Goal: Task Accomplishment & Management: Manage account settings

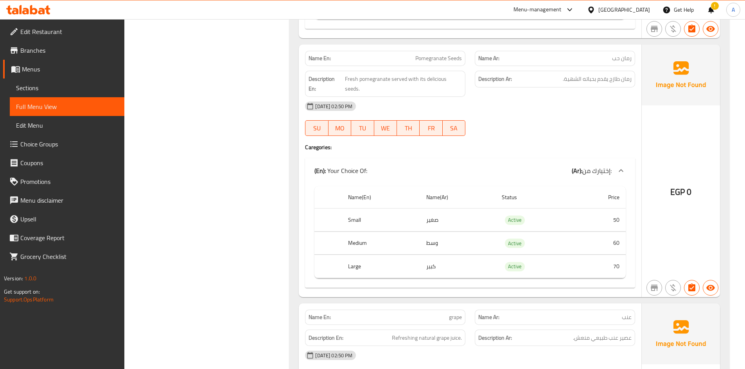
scroll to position [3792, 0]
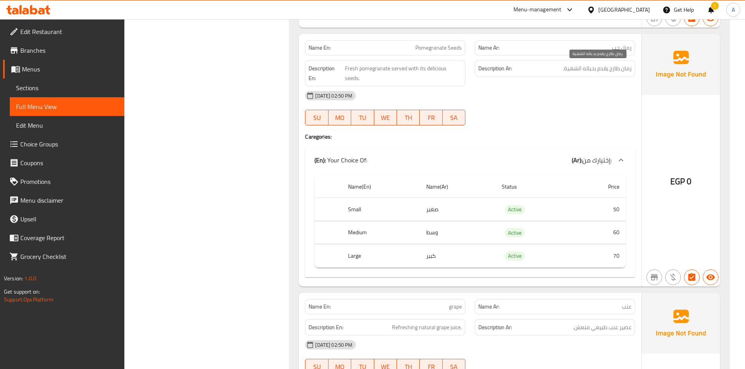
click at [594, 69] on span "رمان طازج يقدم بحباته الشهية." at bounding box center [597, 69] width 69 height 10
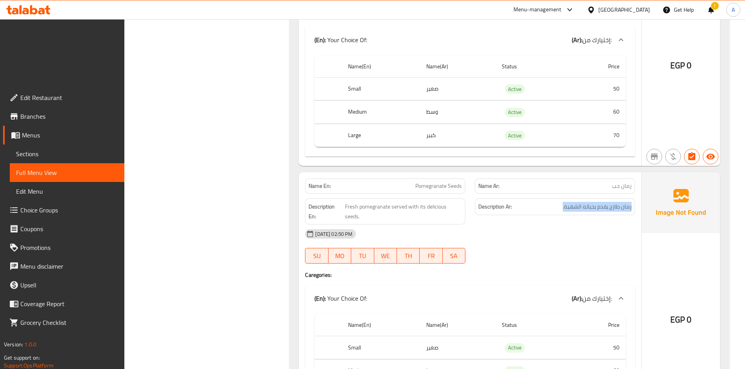
scroll to position [3714, 0]
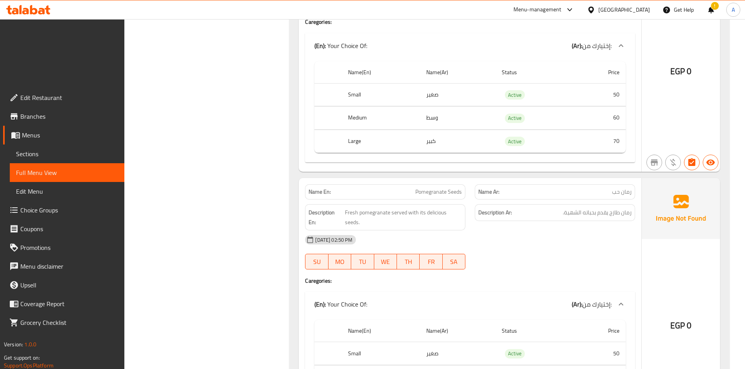
click at [443, 185] on div "Name En: Pomegranate Seeds" at bounding box center [385, 192] width 160 height 15
click at [445, 188] on span "Pomegranate Seeds" at bounding box center [438, 192] width 47 height 8
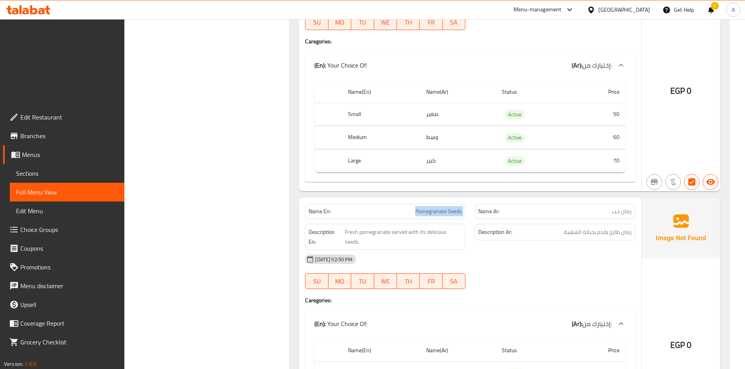
click at [445, 208] on span "Pomegranate Seeds" at bounding box center [438, 212] width 47 height 8
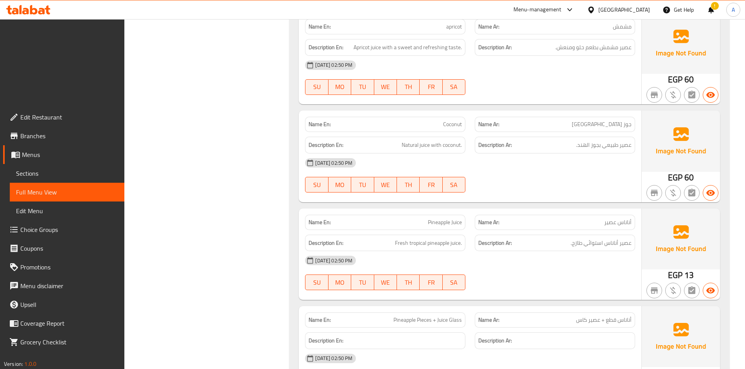
scroll to position [4418, 0]
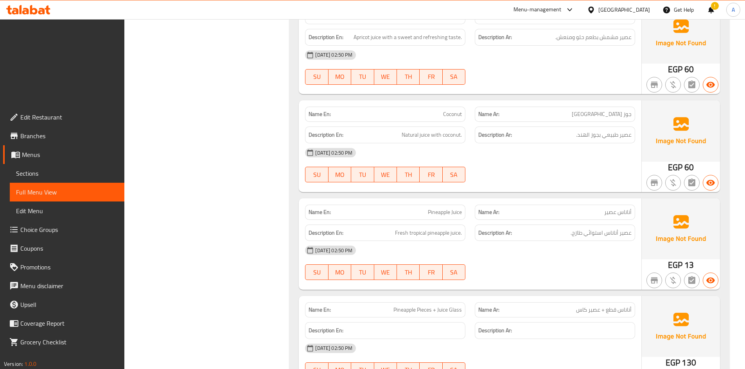
click at [439, 208] on span "Pineapple Juice" at bounding box center [445, 212] width 34 height 8
copy span "Pineapple Juice"
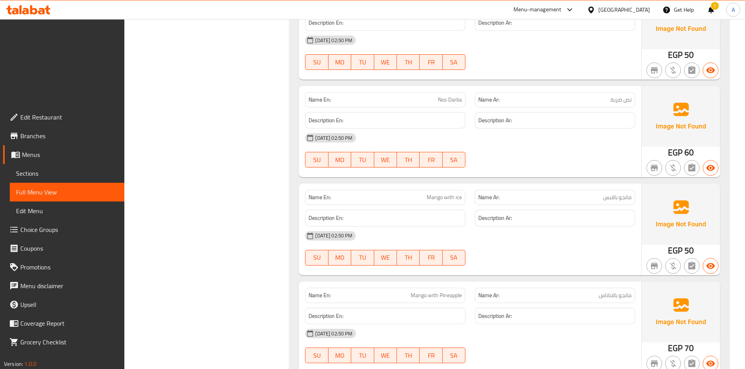
scroll to position [10439, 0]
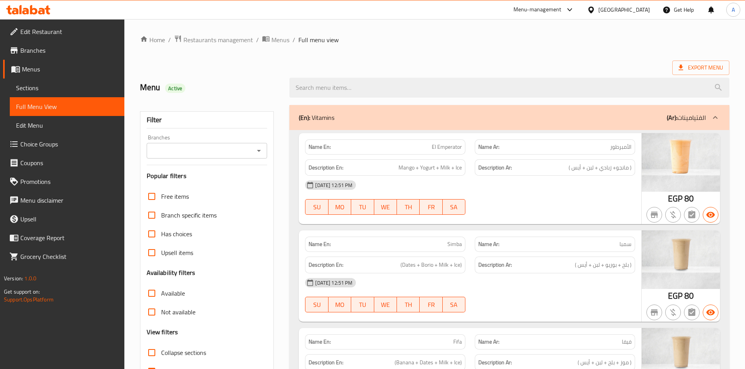
click at [374, 67] on div "Export Menu" at bounding box center [434, 68] width 589 height 14
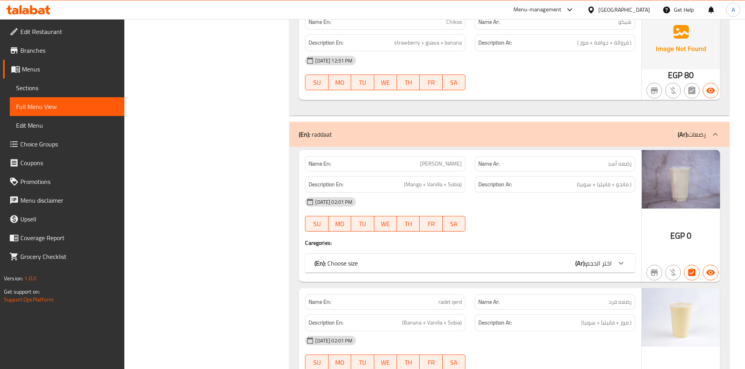
click at [46, 88] on span "Sections" at bounding box center [67, 87] width 102 height 9
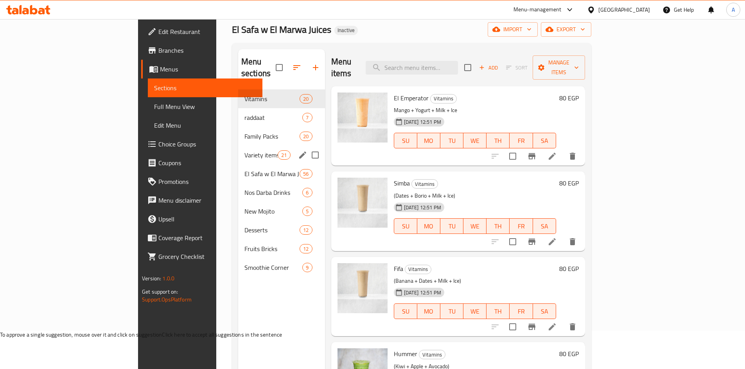
scroll to position [31, 0]
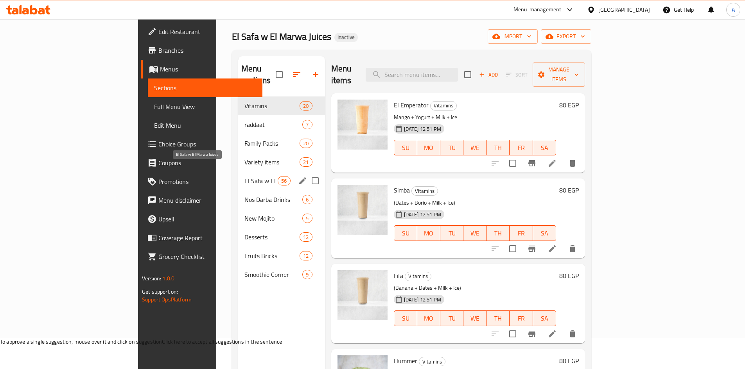
click at [244, 176] on span "El Safa w El Marwa Juices" at bounding box center [260, 180] width 33 height 9
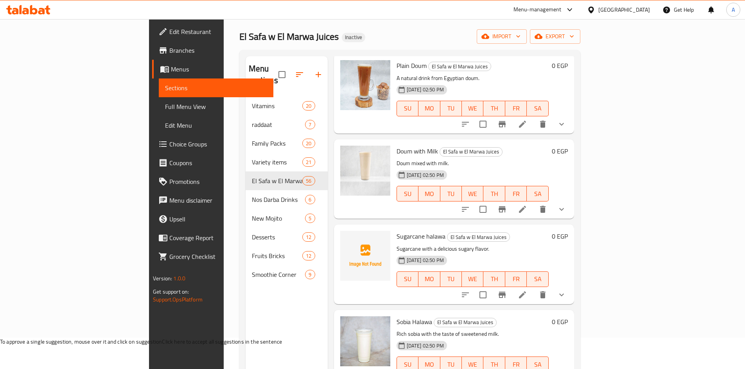
scroll to position [665, 0]
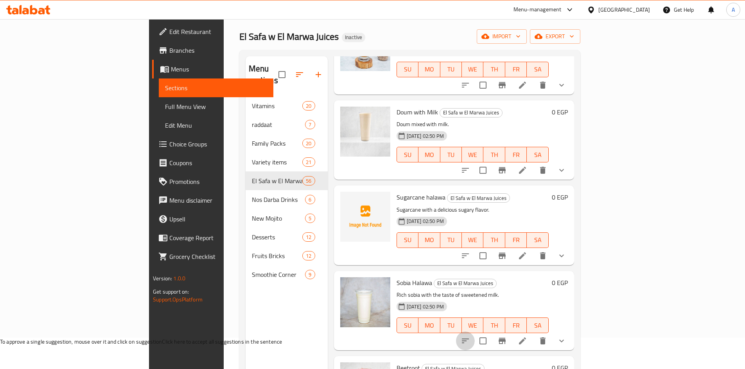
click at [475, 332] on button "sort-choices" at bounding box center [465, 341] width 19 height 19
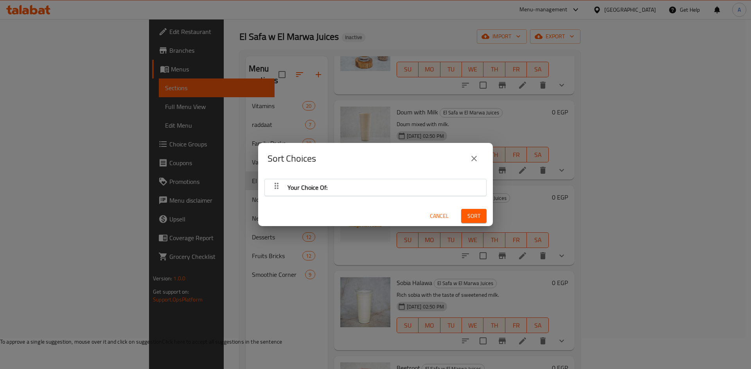
click at [604, 331] on div "Sort Choices Your Choice Of: Cancel Sort" at bounding box center [375, 184] width 751 height 369
click at [264, 180] on div "Your Choice Of: Cancel Sort" at bounding box center [375, 200] width 235 height 52
click at [430, 218] on span "Cancel" at bounding box center [439, 217] width 19 height 10
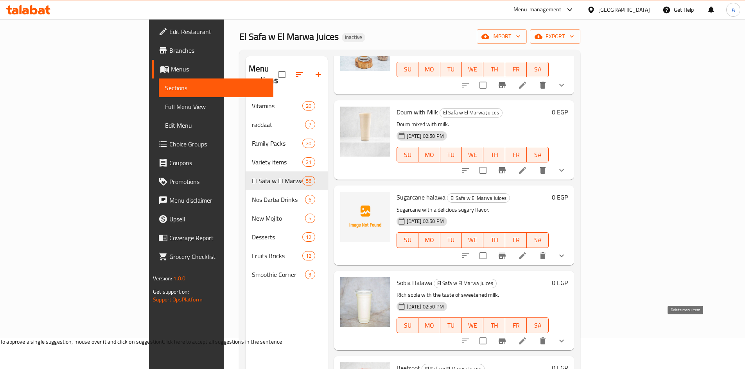
click at [545, 338] on icon "delete" at bounding box center [542, 341] width 5 height 7
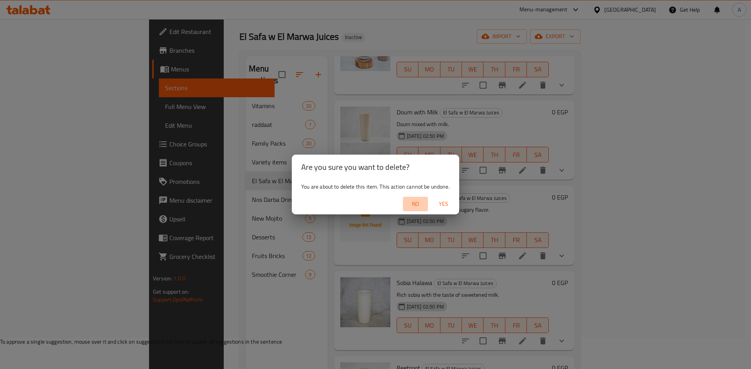
click at [411, 208] on span "No" at bounding box center [415, 204] width 19 height 10
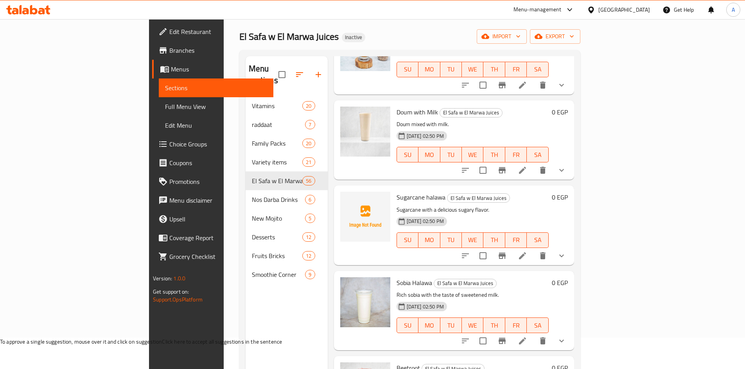
click at [396, 277] on span "Sobia Halawa" at bounding box center [414, 283] width 36 height 12
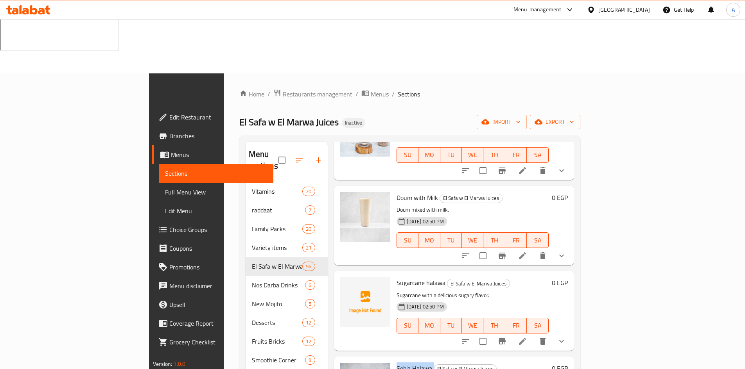
copy h6 "Sobia Halawa"
drag, startPoint x: 498, startPoint y: 278, endPoint x: 611, endPoint y: 274, distance: 113.8
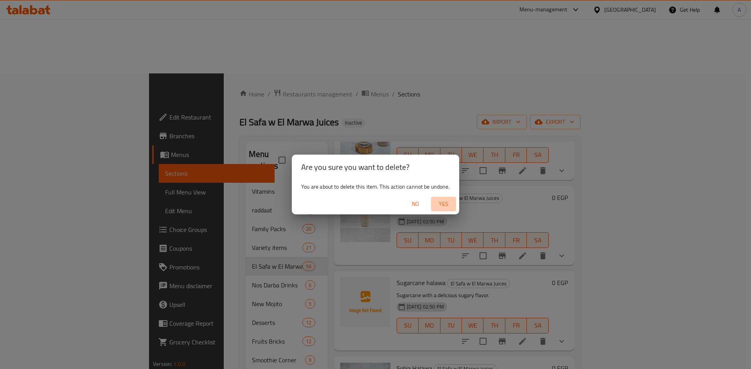
click at [443, 206] on span "Yes" at bounding box center [443, 204] width 19 height 10
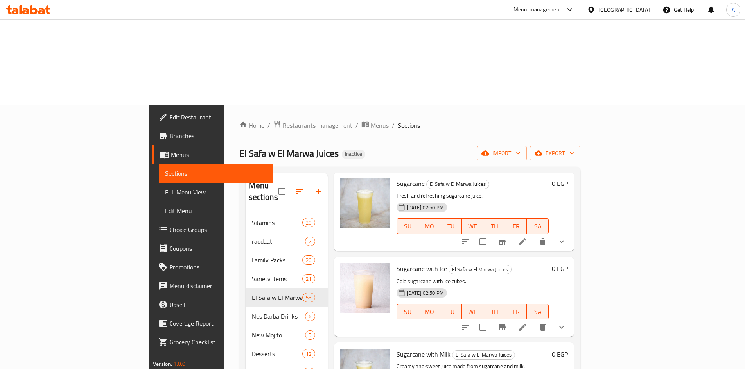
scroll to position [0, 0]
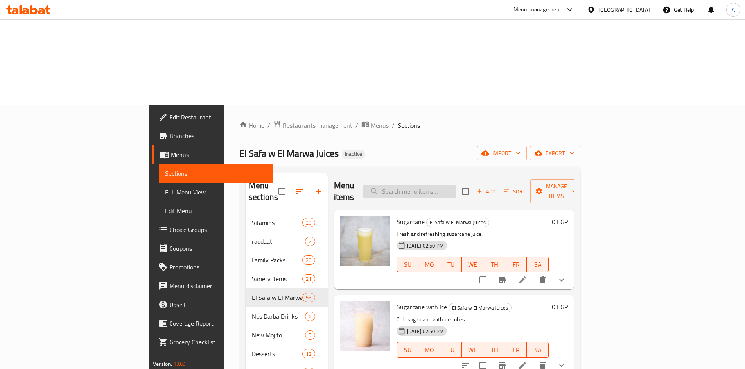
drag, startPoint x: 442, startPoint y: 109, endPoint x: 445, endPoint y: 104, distance: 5.6
click at [442, 173] on div "Menu items Add Sort Manage items" at bounding box center [454, 191] width 240 height 37
click at [445, 185] on input "search" at bounding box center [409, 192] width 92 height 14
paste input "Pineapple Juice"
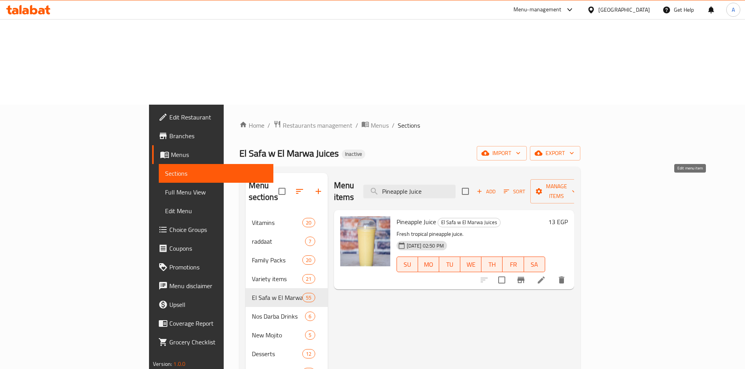
type input "Pineapple Juice"
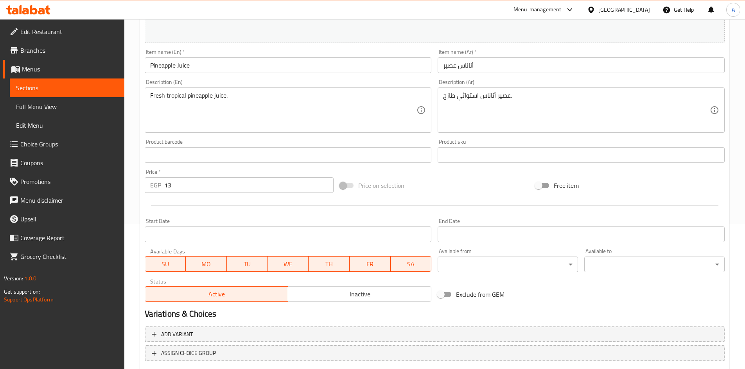
scroll to position [194, 0]
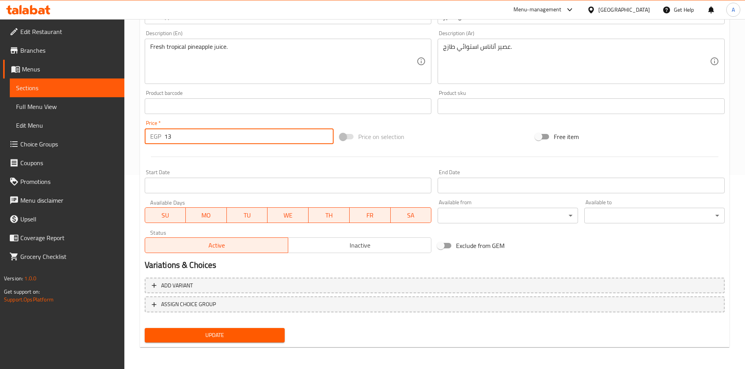
click at [204, 141] on input "13" at bounding box center [249, 137] width 170 height 16
type input "130"
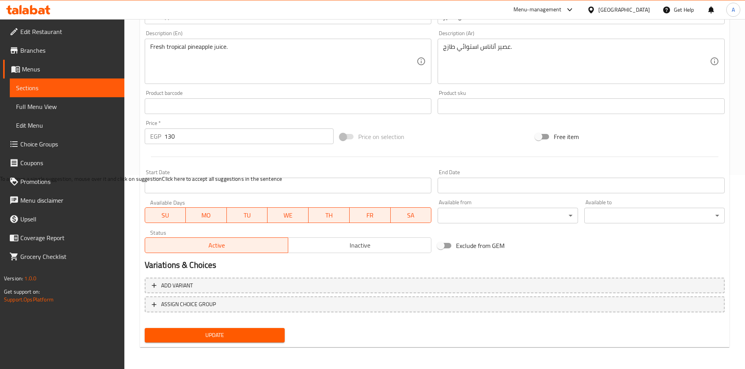
click at [226, 327] on div "Update" at bounding box center [215, 335] width 147 height 21
click at [225, 336] on span "Update" at bounding box center [215, 336] width 128 height 10
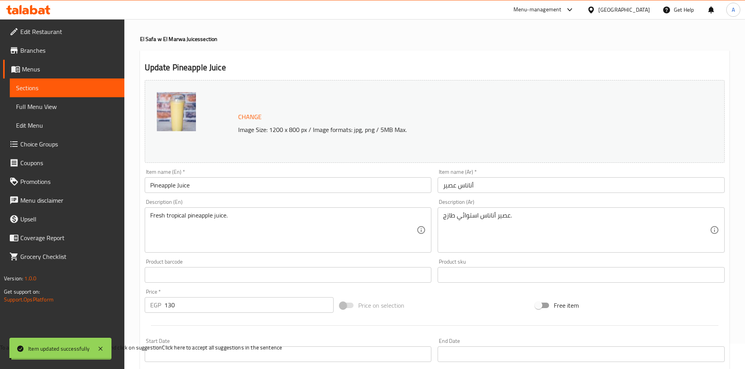
scroll to position [39, 0]
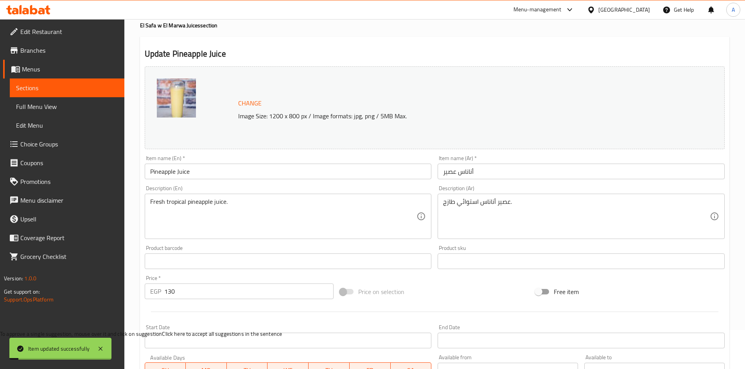
click at [197, 178] on input "Pineapple Juice" at bounding box center [288, 172] width 287 height 16
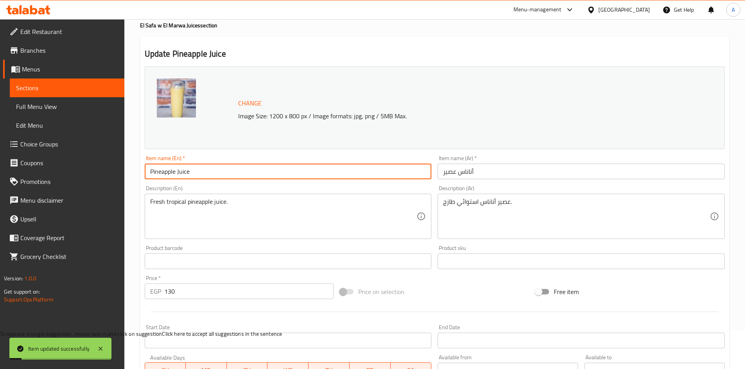
click at [197, 178] on input "Pineapple Juice" at bounding box center [288, 172] width 287 height 16
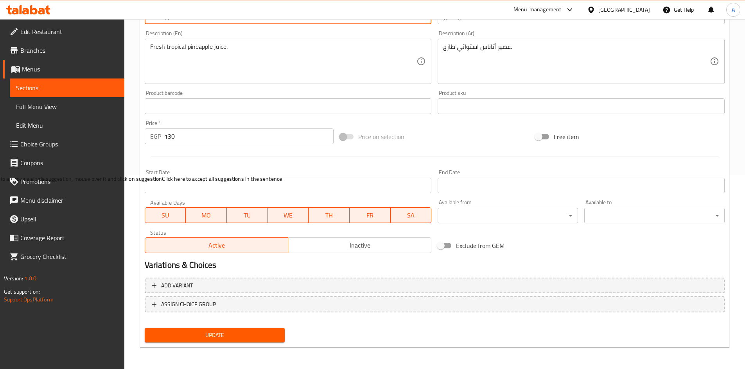
click at [219, 332] on span "Update" at bounding box center [215, 336] width 128 height 10
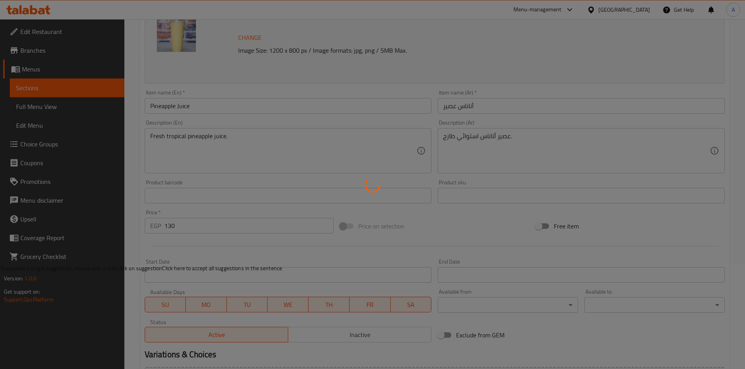
scroll to position [38, 0]
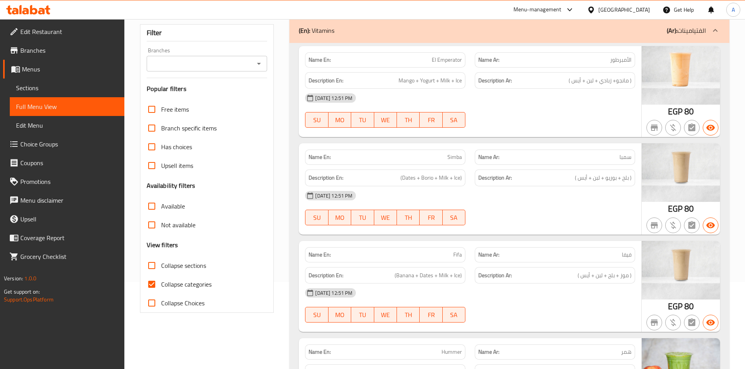
scroll to position [156, 0]
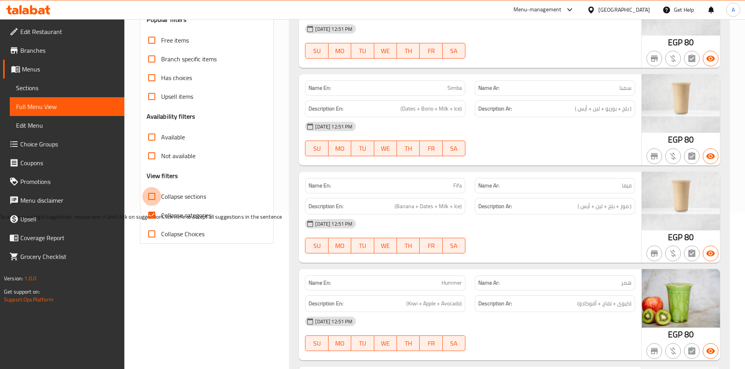
click at [152, 199] on input "Collapse sections" at bounding box center [151, 196] width 19 height 19
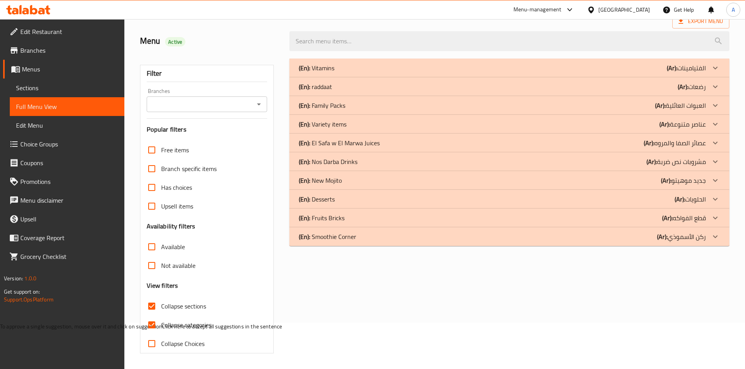
scroll to position [47, 0]
click at [683, 145] on p "(Ar): عصائر الصفا والمروه" at bounding box center [675, 142] width 62 height 9
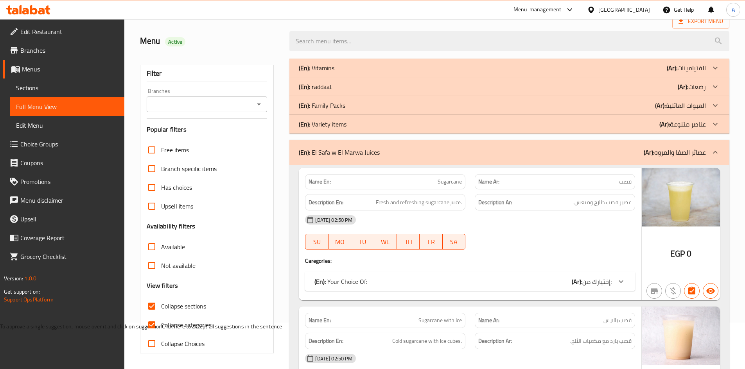
scroll to position [203, 0]
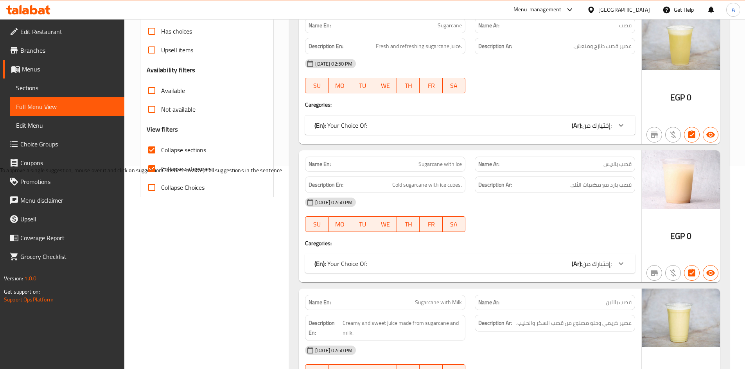
click at [176, 151] on span "Collapse sections" at bounding box center [183, 149] width 45 height 9
click at [161, 151] on input "Collapse sections" at bounding box center [151, 150] width 19 height 19
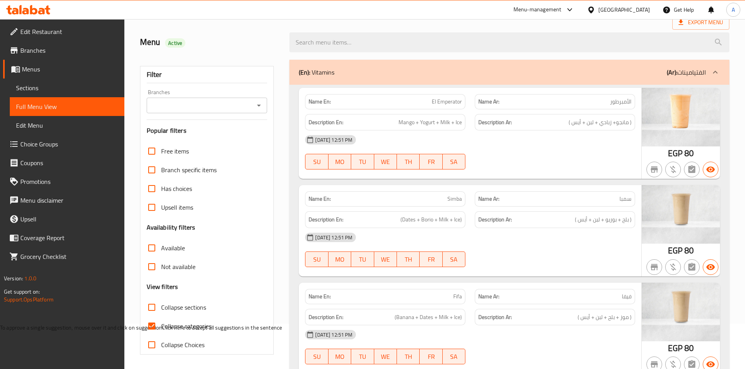
scroll to position [78, 0]
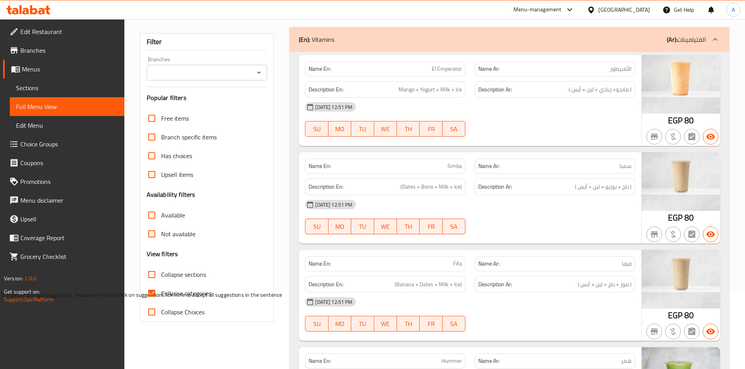
click at [179, 274] on span "Collapse sections" at bounding box center [183, 274] width 45 height 9
click at [161, 274] on input "Collapse sections" at bounding box center [151, 274] width 19 height 19
checkbox input "true"
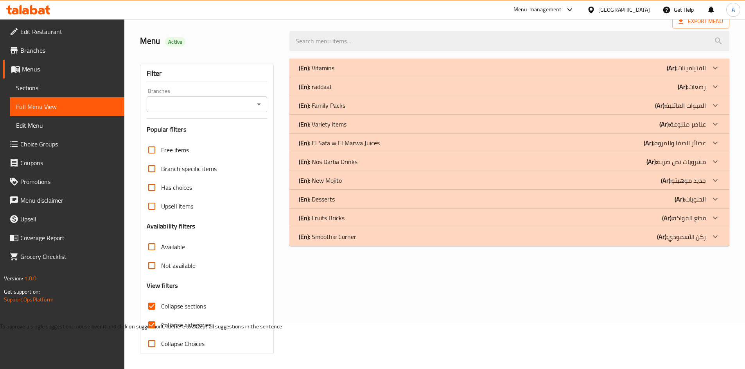
scroll to position [47, 0]
click at [435, 146] on div "(En): El Safa w El Marwa Juices (Ar): عصائر الصفا والمروه" at bounding box center [502, 142] width 407 height 9
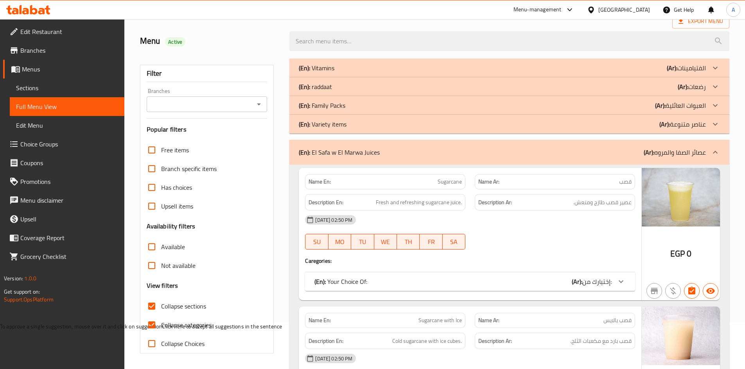
scroll to position [98, 0]
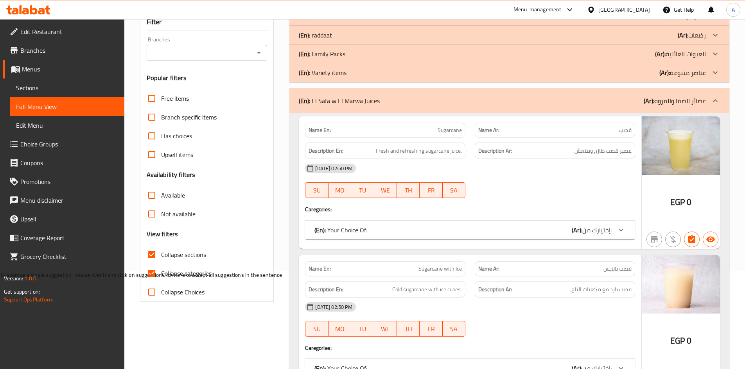
click at [176, 281] on label "Collapse categories" at bounding box center [176, 273] width 69 height 19
click at [161, 281] on input "Collapse categories" at bounding box center [151, 273] width 19 height 19
checkbox input "false"
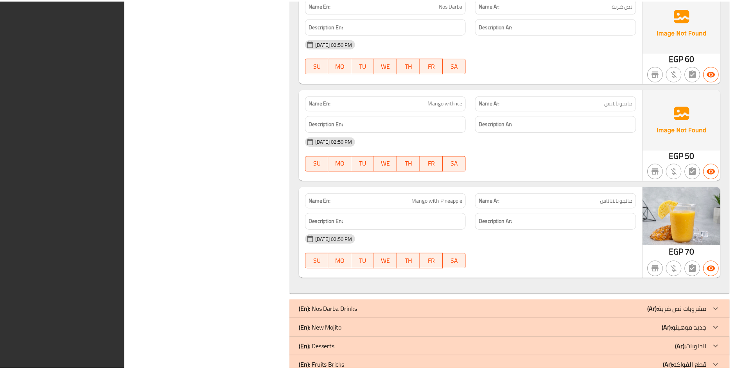
scroll to position [10222, 0]
